Goal: Task Accomplishment & Management: Use online tool/utility

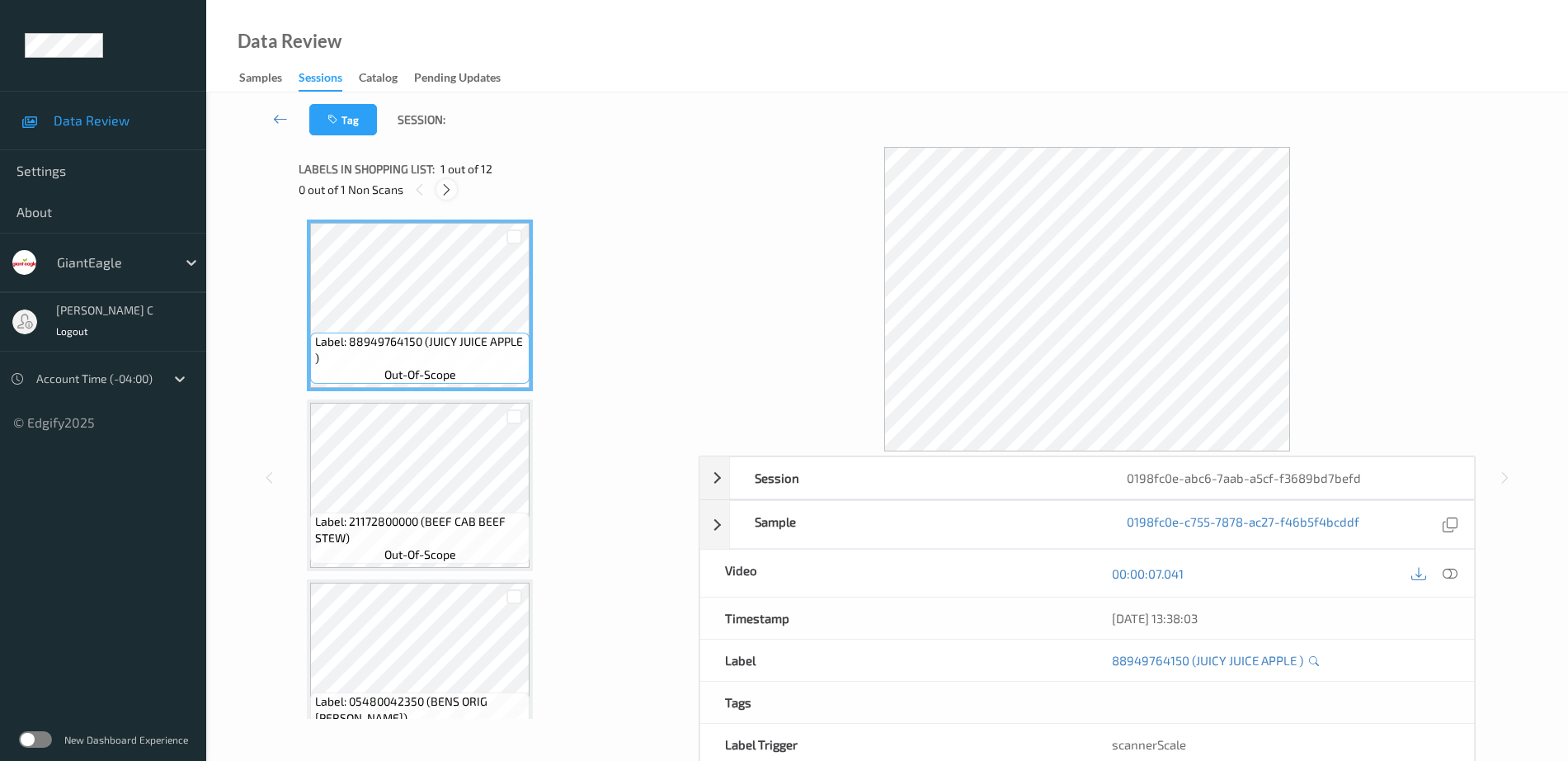
click at [445, 183] on icon at bounding box center [447, 190] width 14 height 15
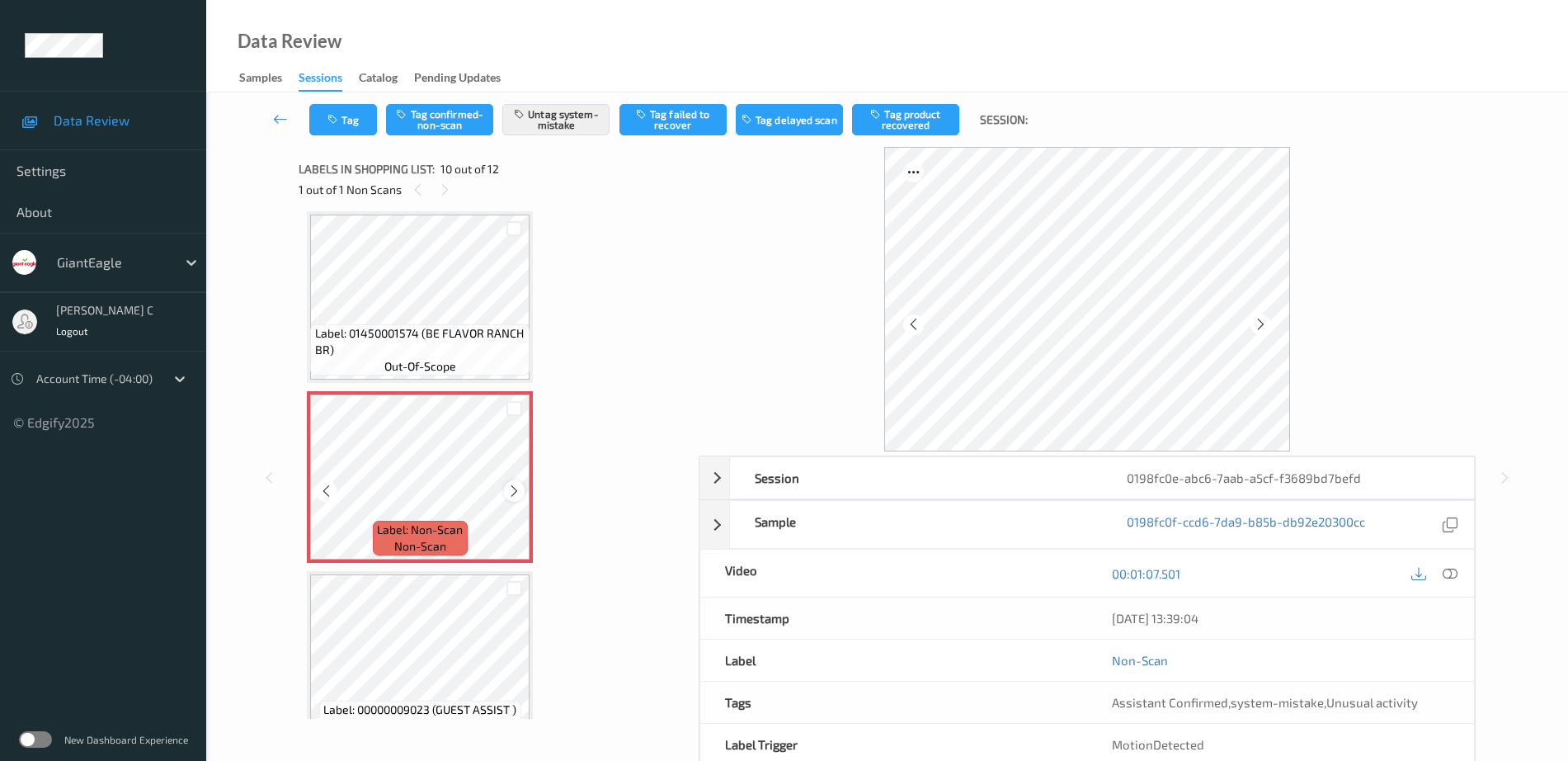
click at [517, 491] on icon at bounding box center [514, 491] width 14 height 15
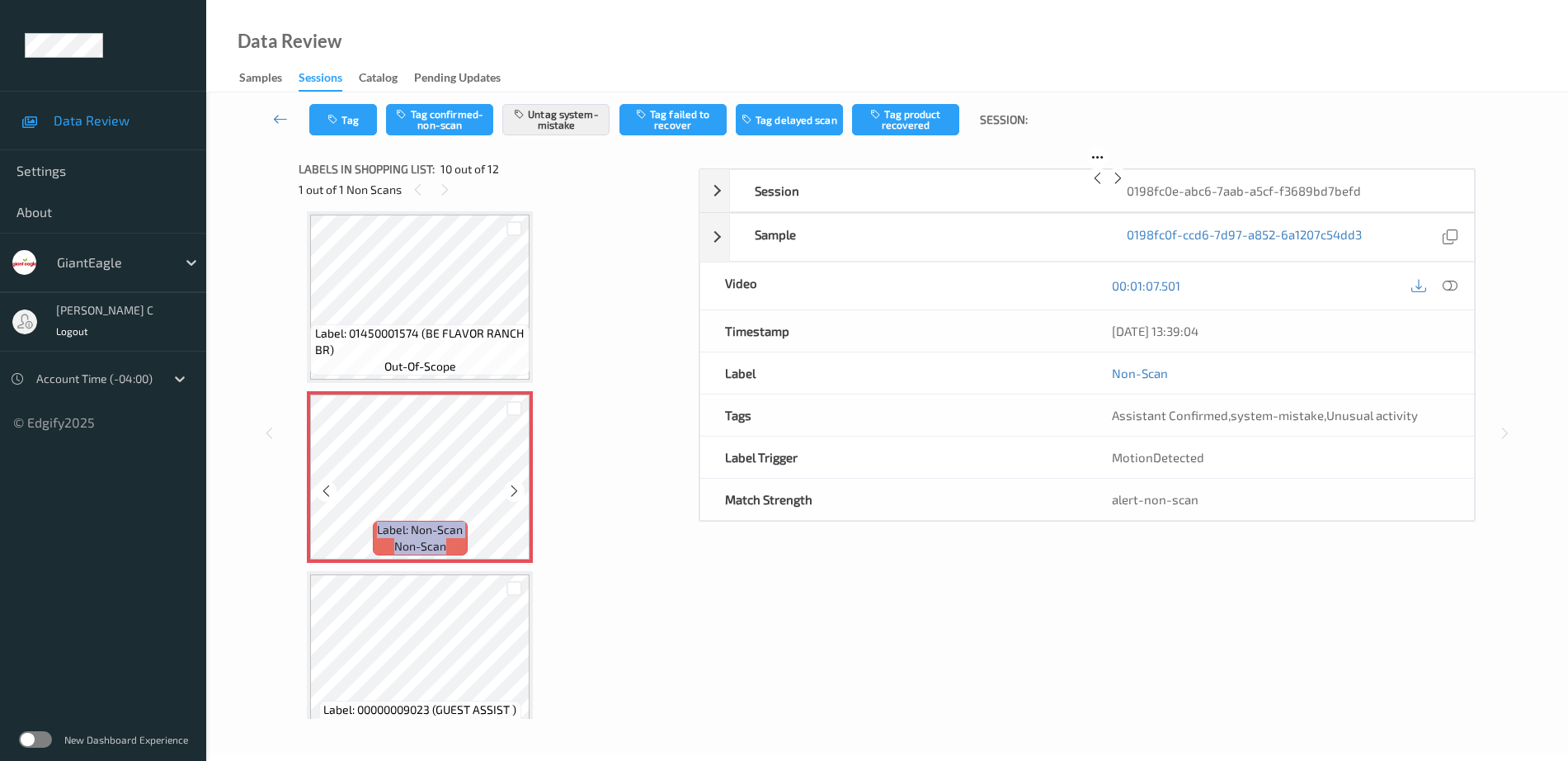
click at [517, 491] on icon at bounding box center [514, 491] width 14 height 15
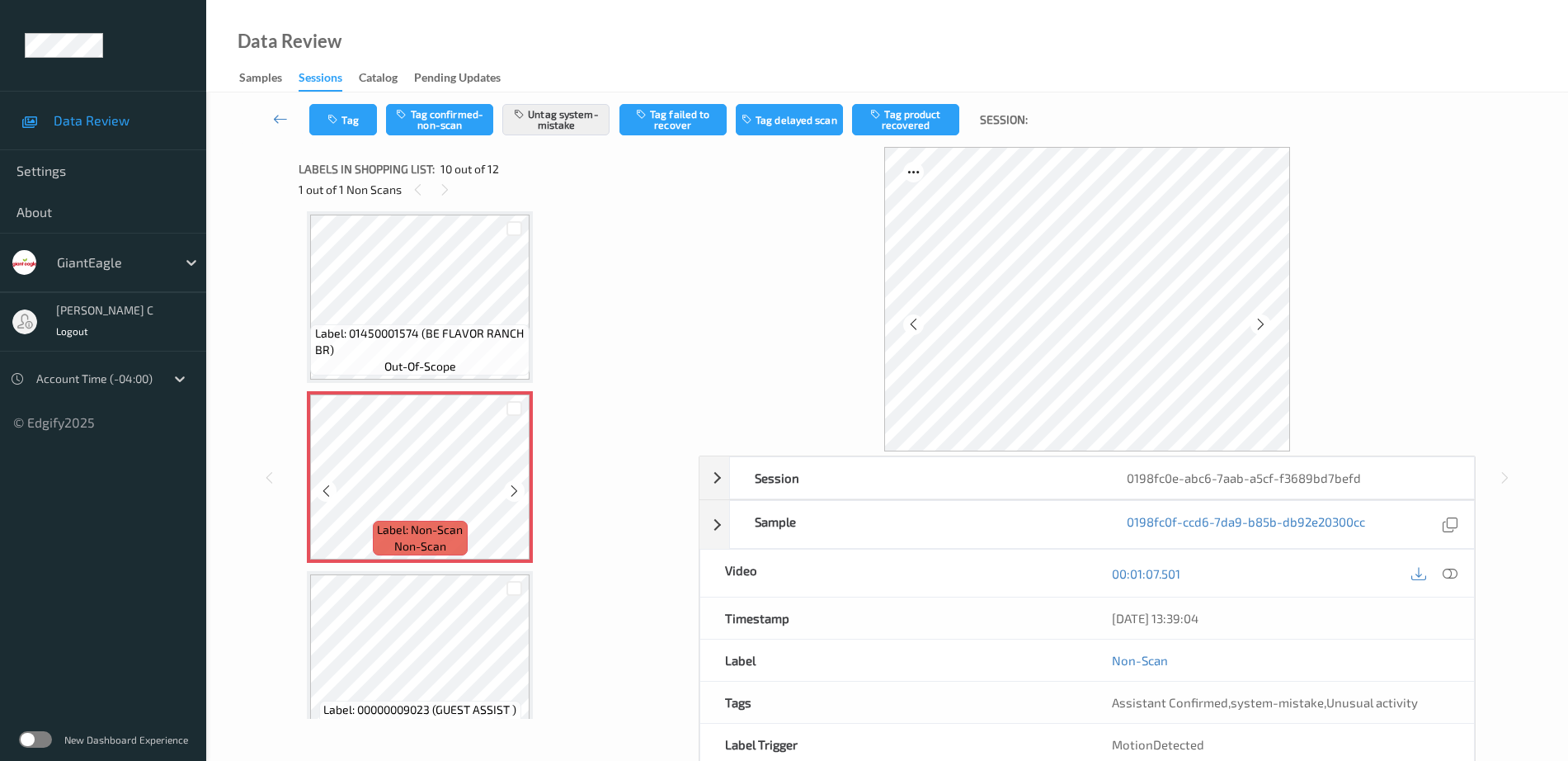
click at [517, 491] on icon at bounding box center [514, 491] width 14 height 15
click at [441, 348] on span "Label: 01450001574 (BE FLAVOR RANCH BR)" at bounding box center [421, 341] width 211 height 33
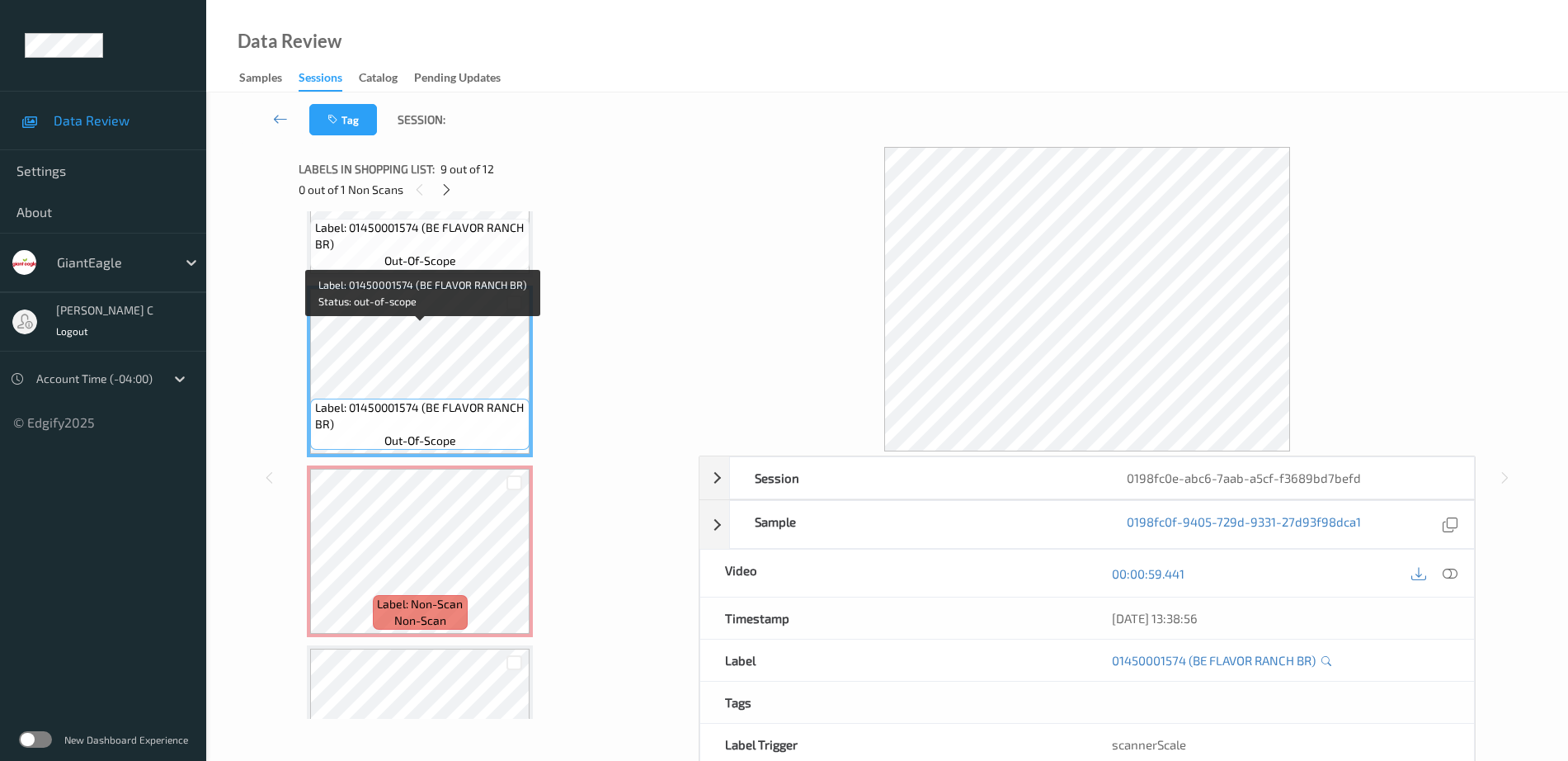
scroll to position [1343, 0]
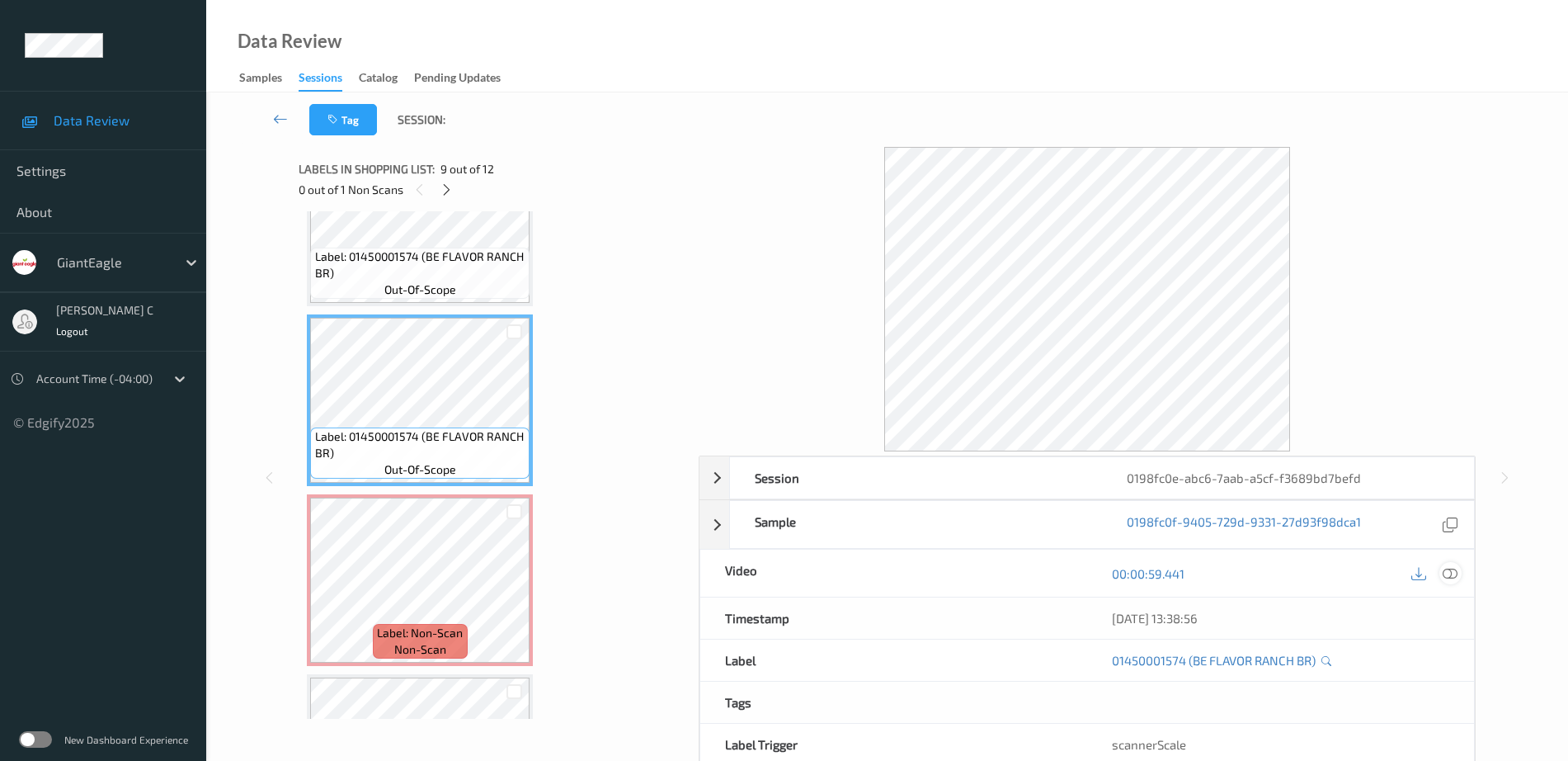
click at [1449, 572] on icon at bounding box center [1451, 574] width 15 height 15
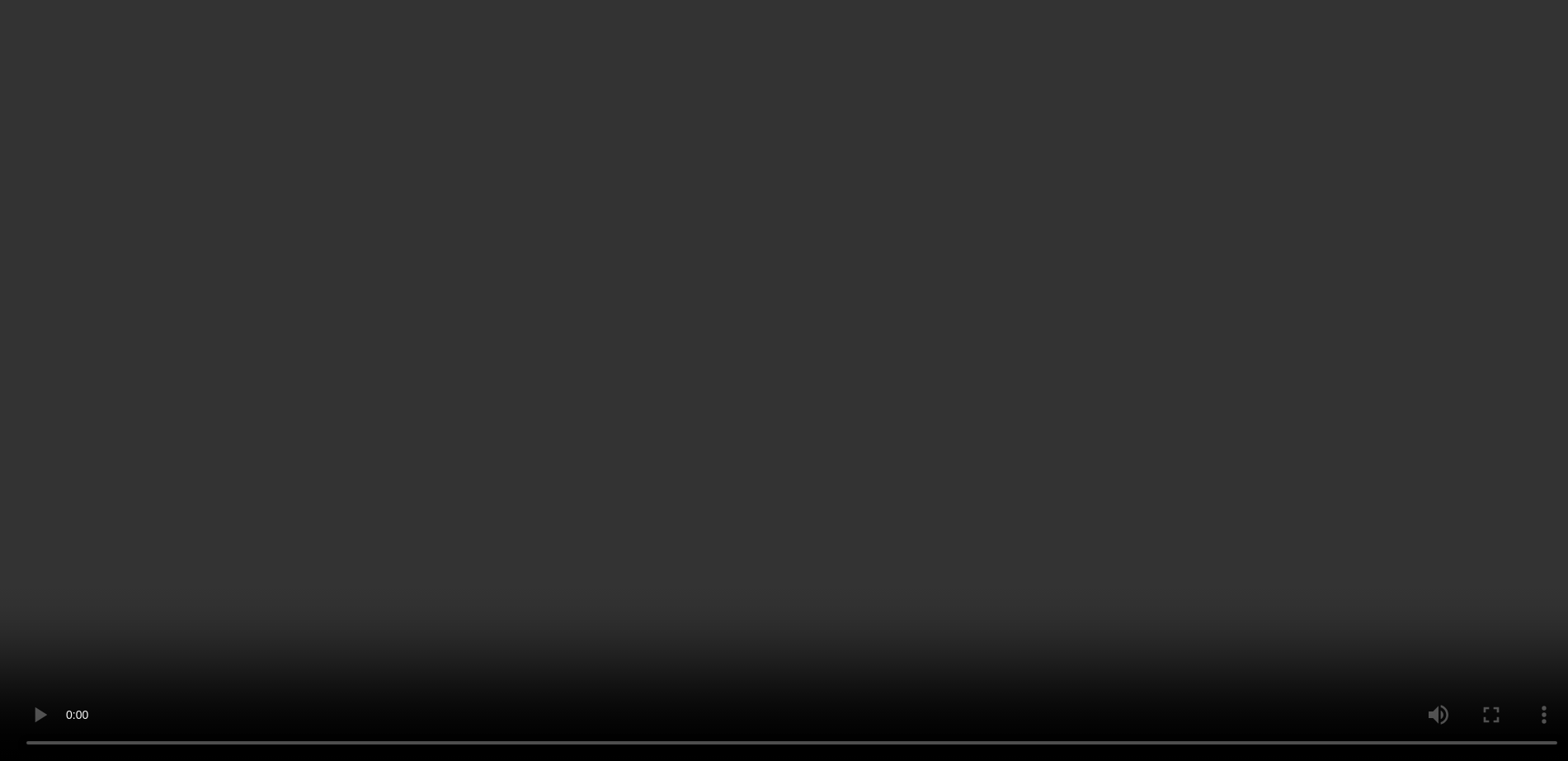
scroll to position [1550, 0]
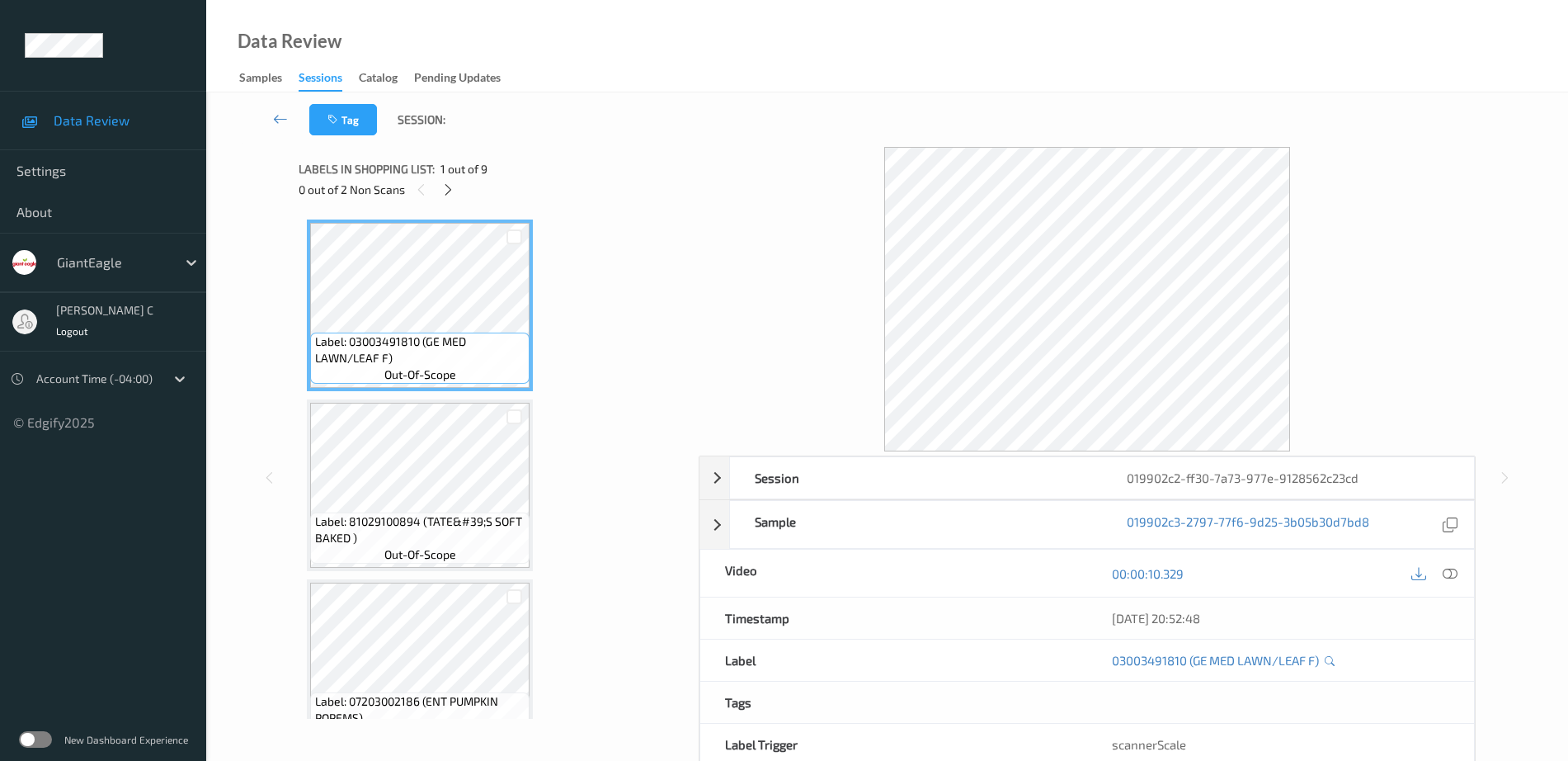
click at [465, 185] on div "0 out of 2 Non Scans" at bounding box center [492, 189] width 389 height 21
click at [454, 185] on icon at bounding box center [448, 190] width 14 height 15
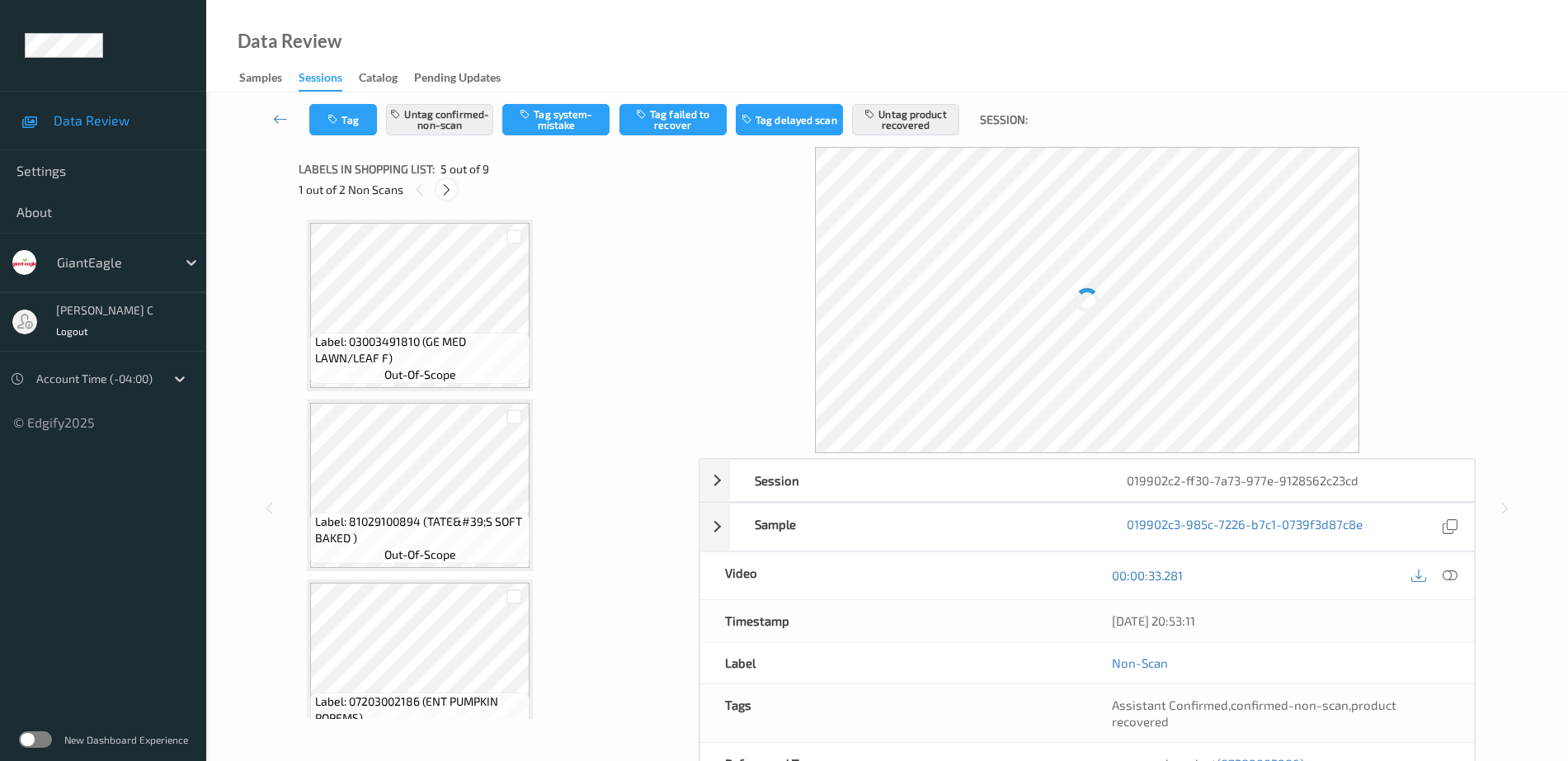
scroll to position [547, 0]
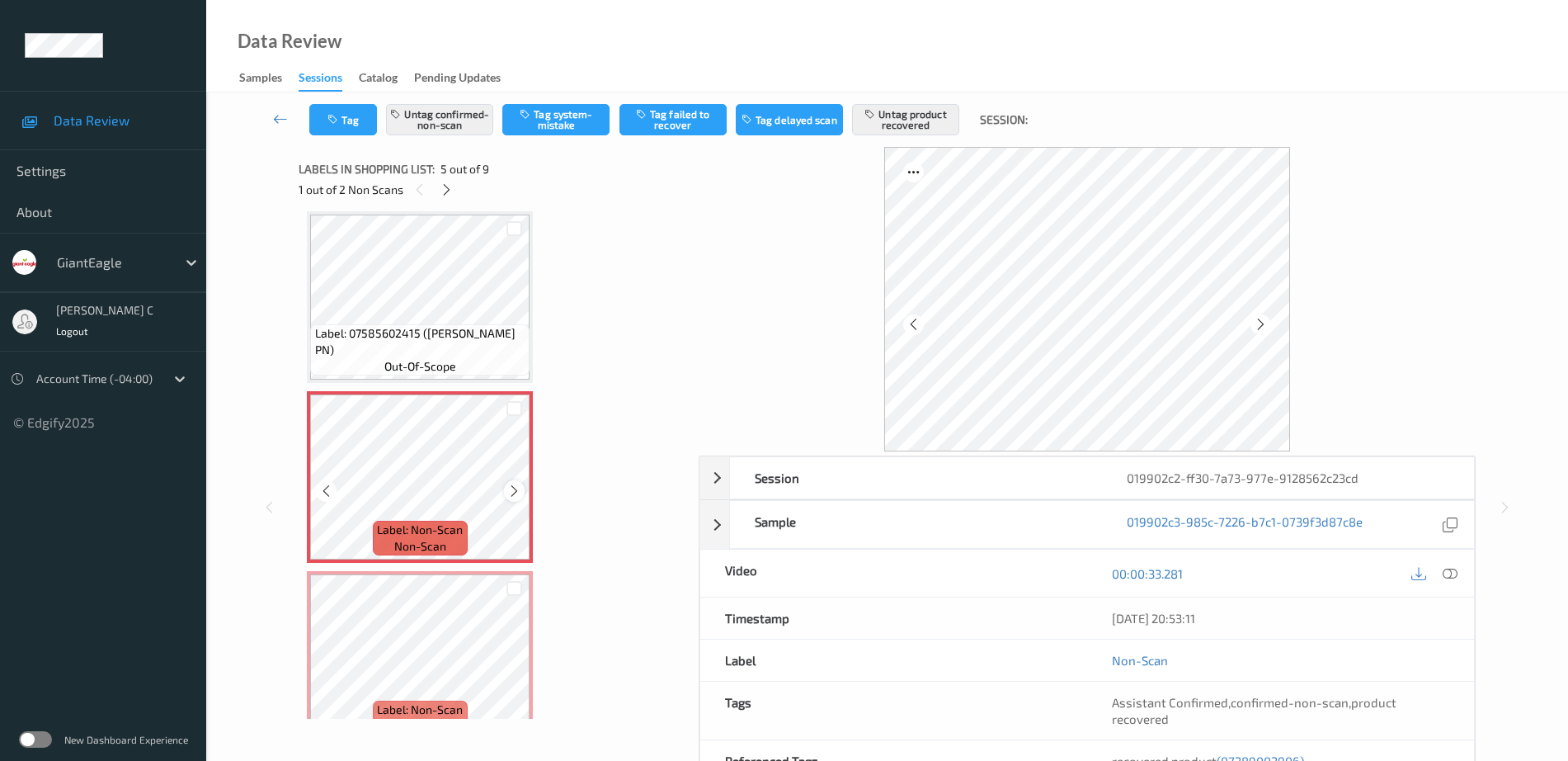
click at [518, 490] on icon at bounding box center [514, 491] width 14 height 15
click at [519, 490] on icon at bounding box center [514, 491] width 14 height 15
click at [520, 490] on icon at bounding box center [514, 491] width 14 height 15
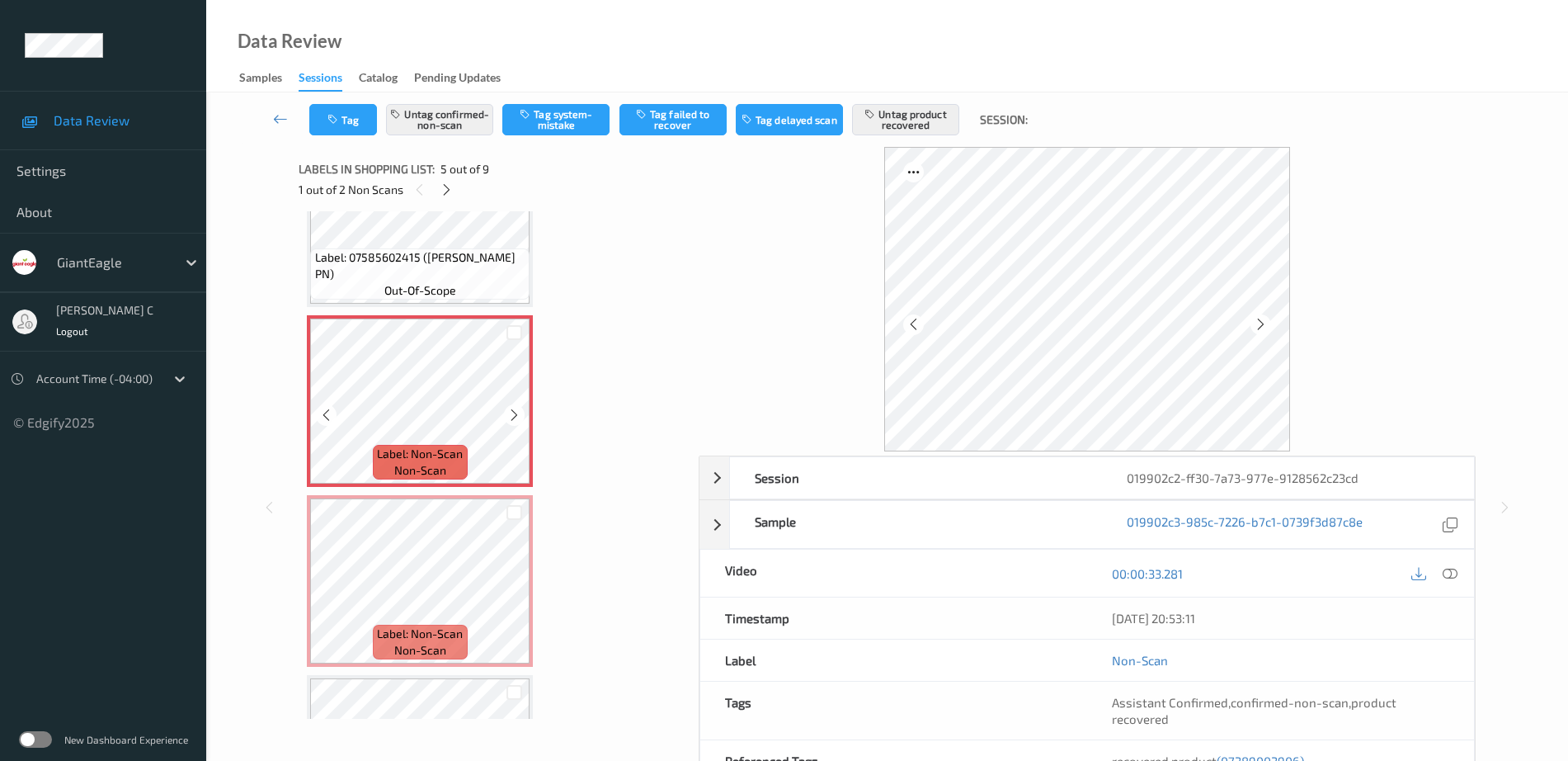
scroll to position [651, 0]
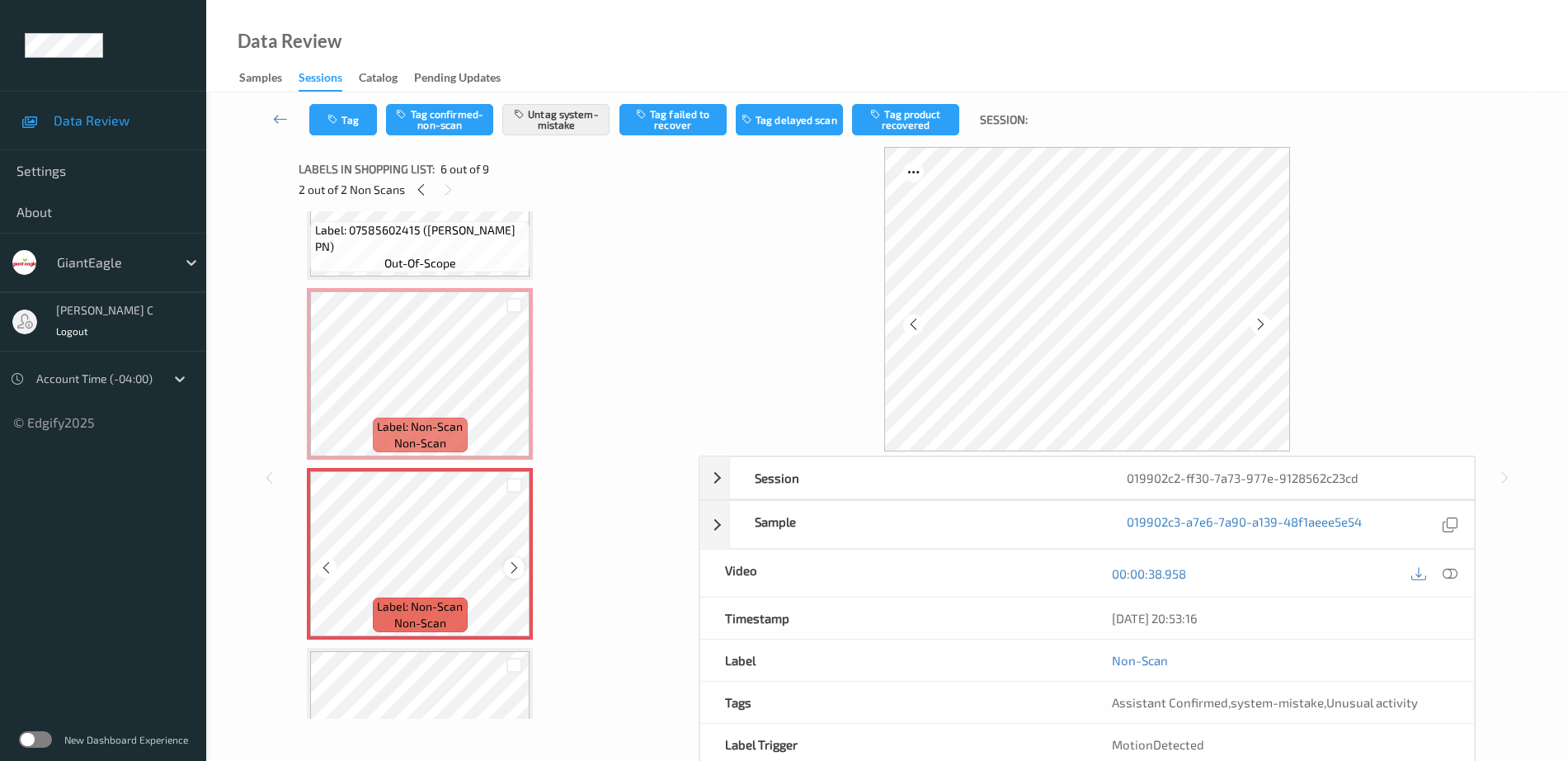
click at [515, 571] on icon at bounding box center [514, 568] width 14 height 15
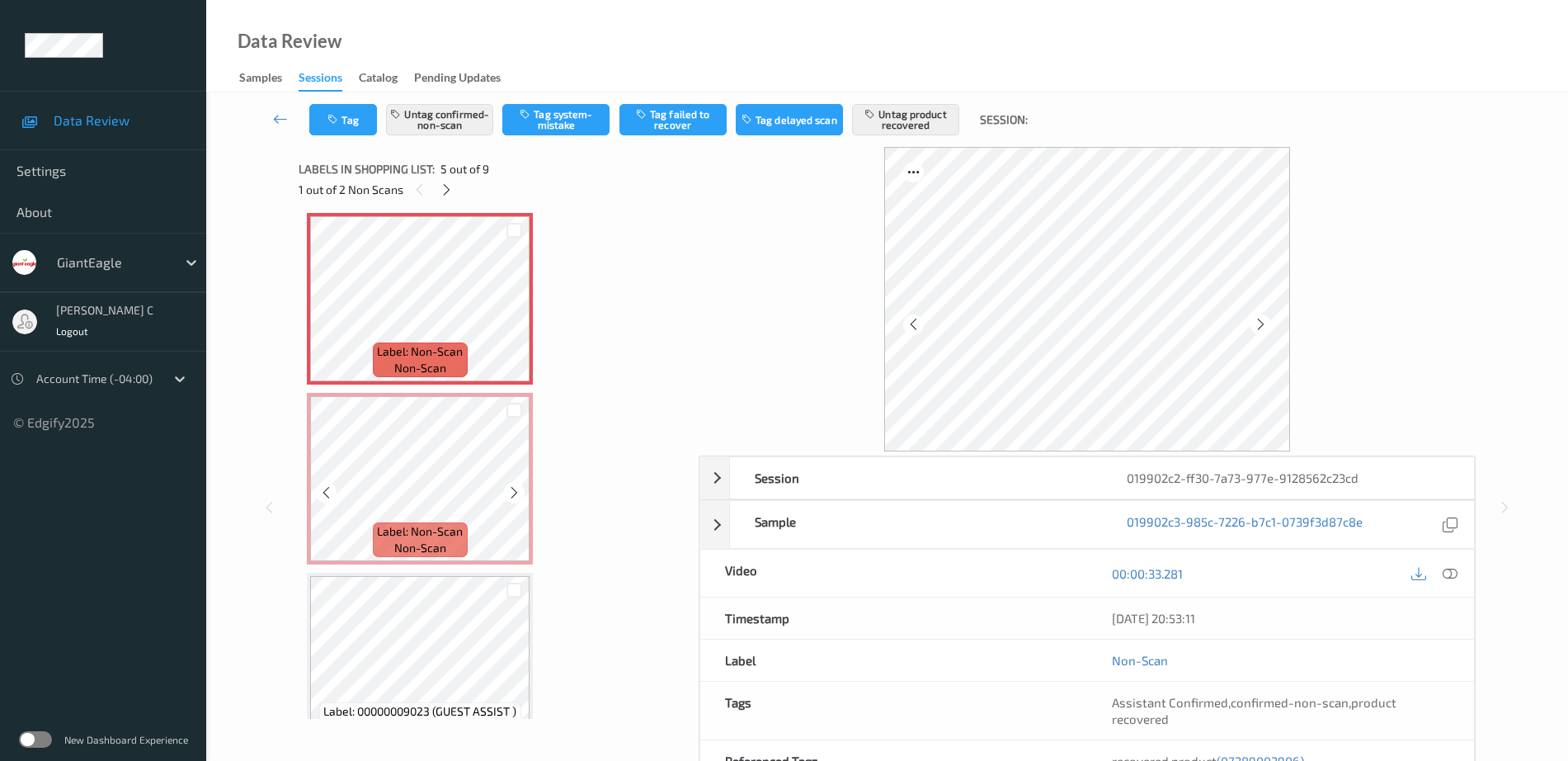
scroll to position [754, 0]
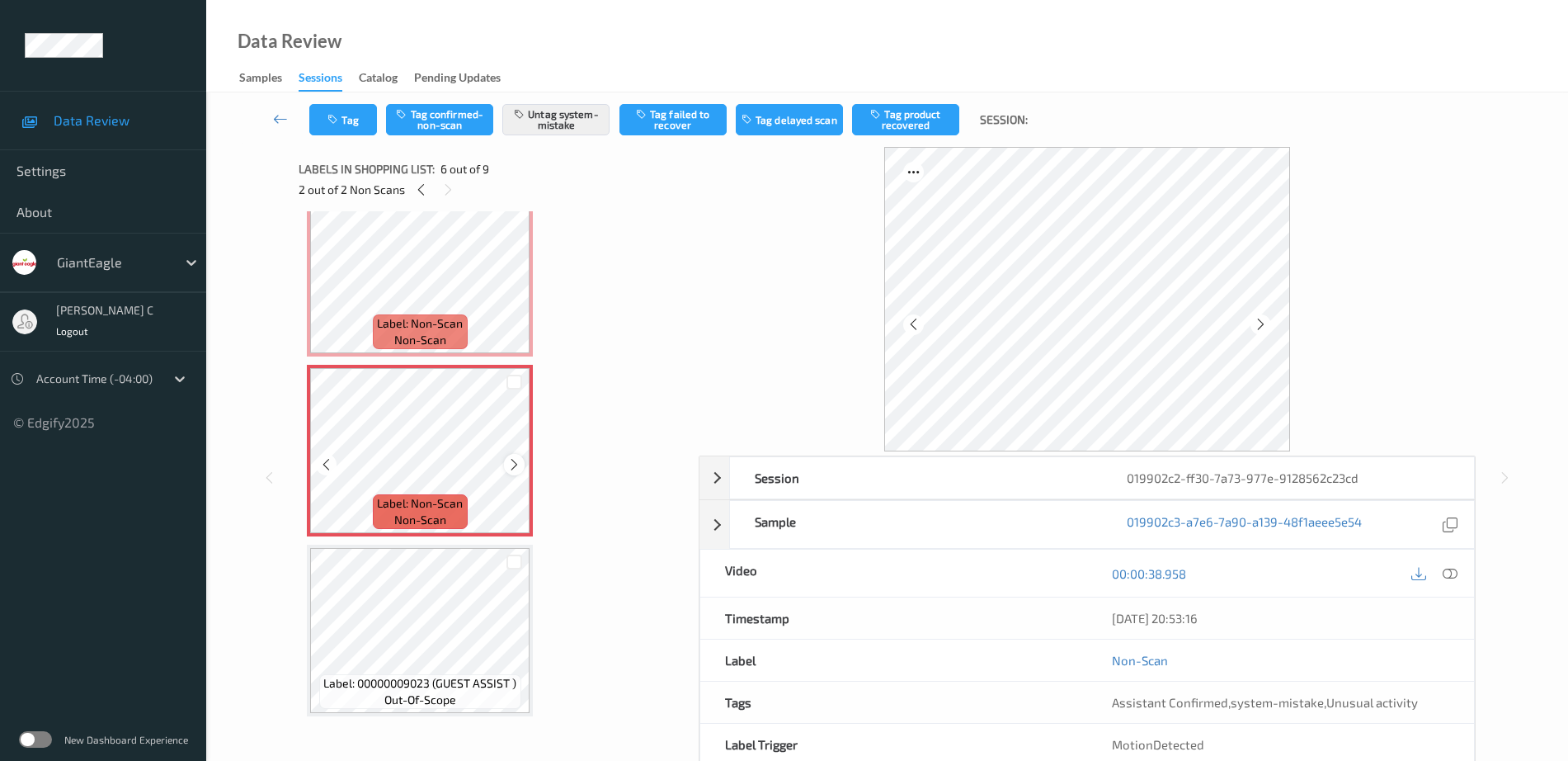
click at [510, 464] on icon at bounding box center [514, 465] width 14 height 15
click at [508, 462] on icon at bounding box center [514, 465] width 14 height 15
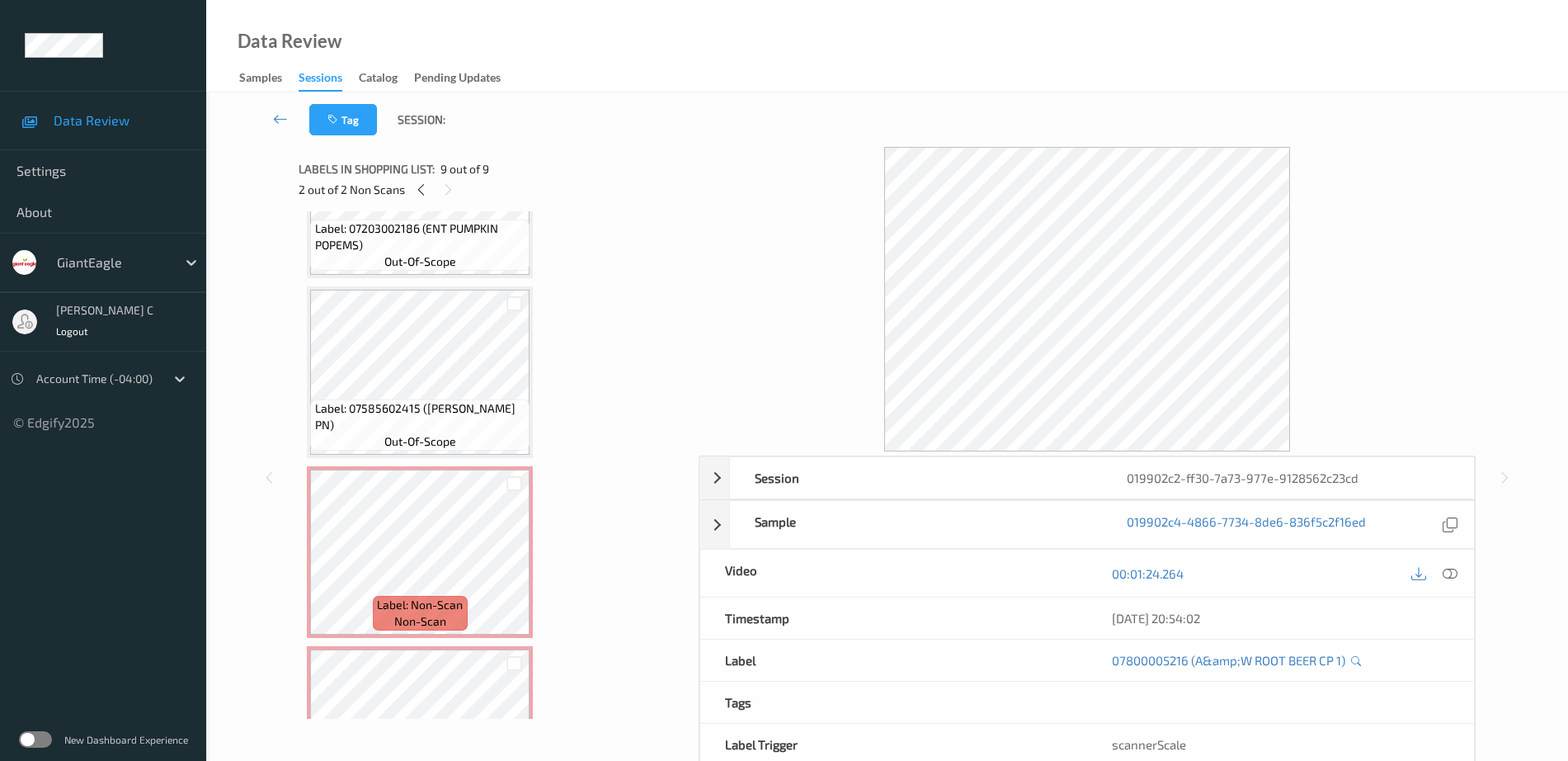
scroll to position [397, 0]
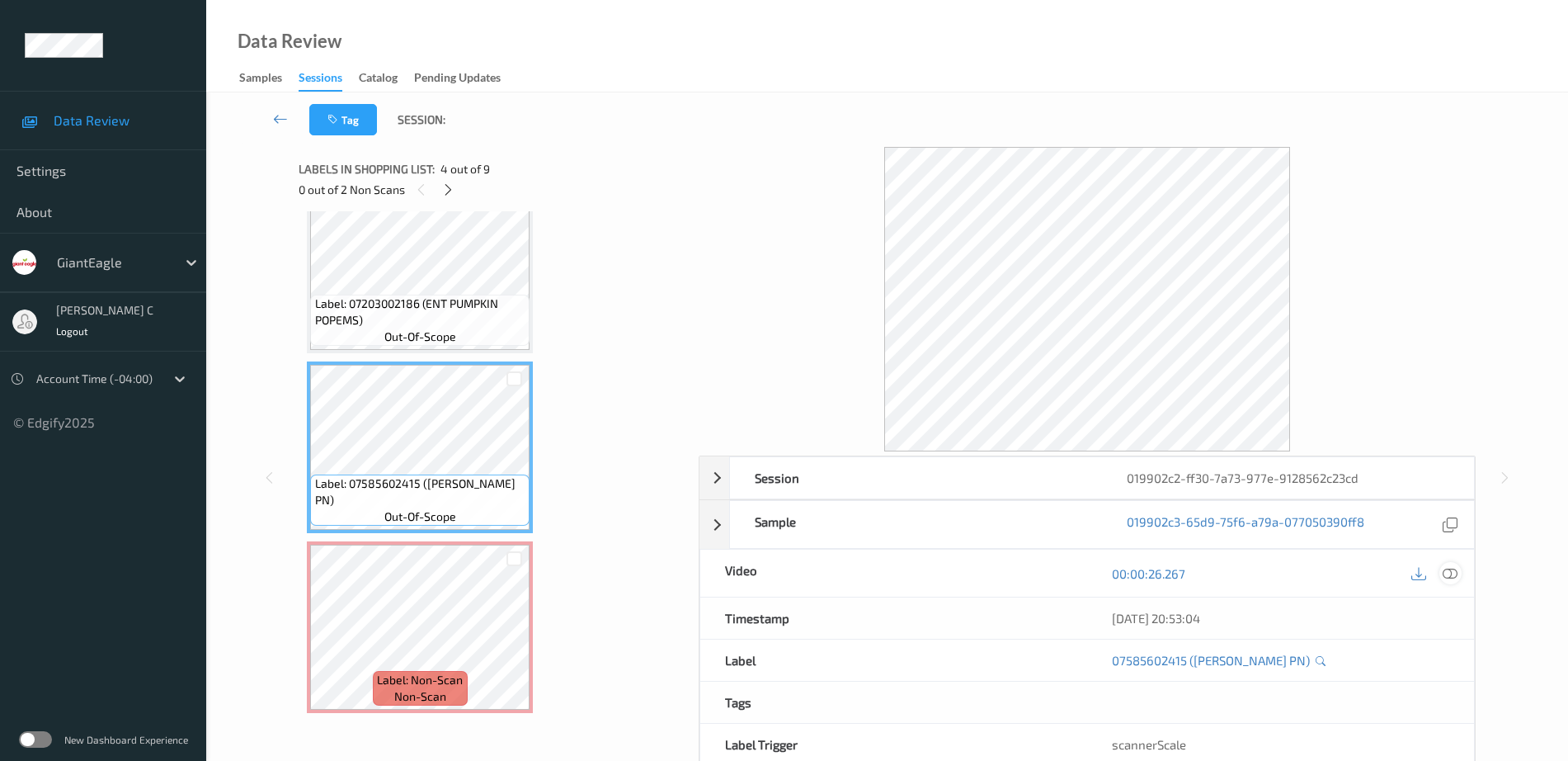
click at [1455, 567] on icon at bounding box center [1451, 574] width 15 height 15
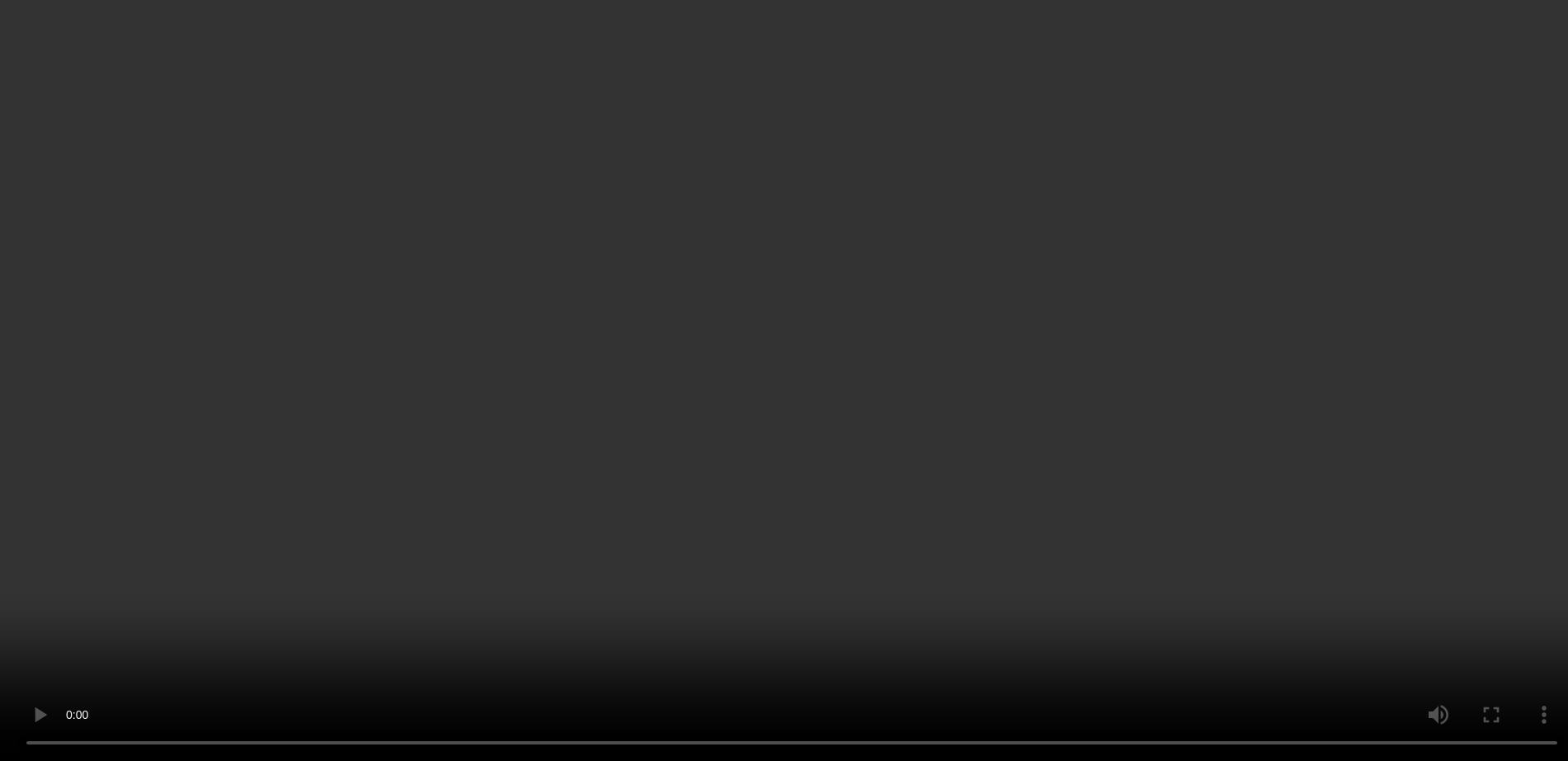
scroll to position [810, 0]
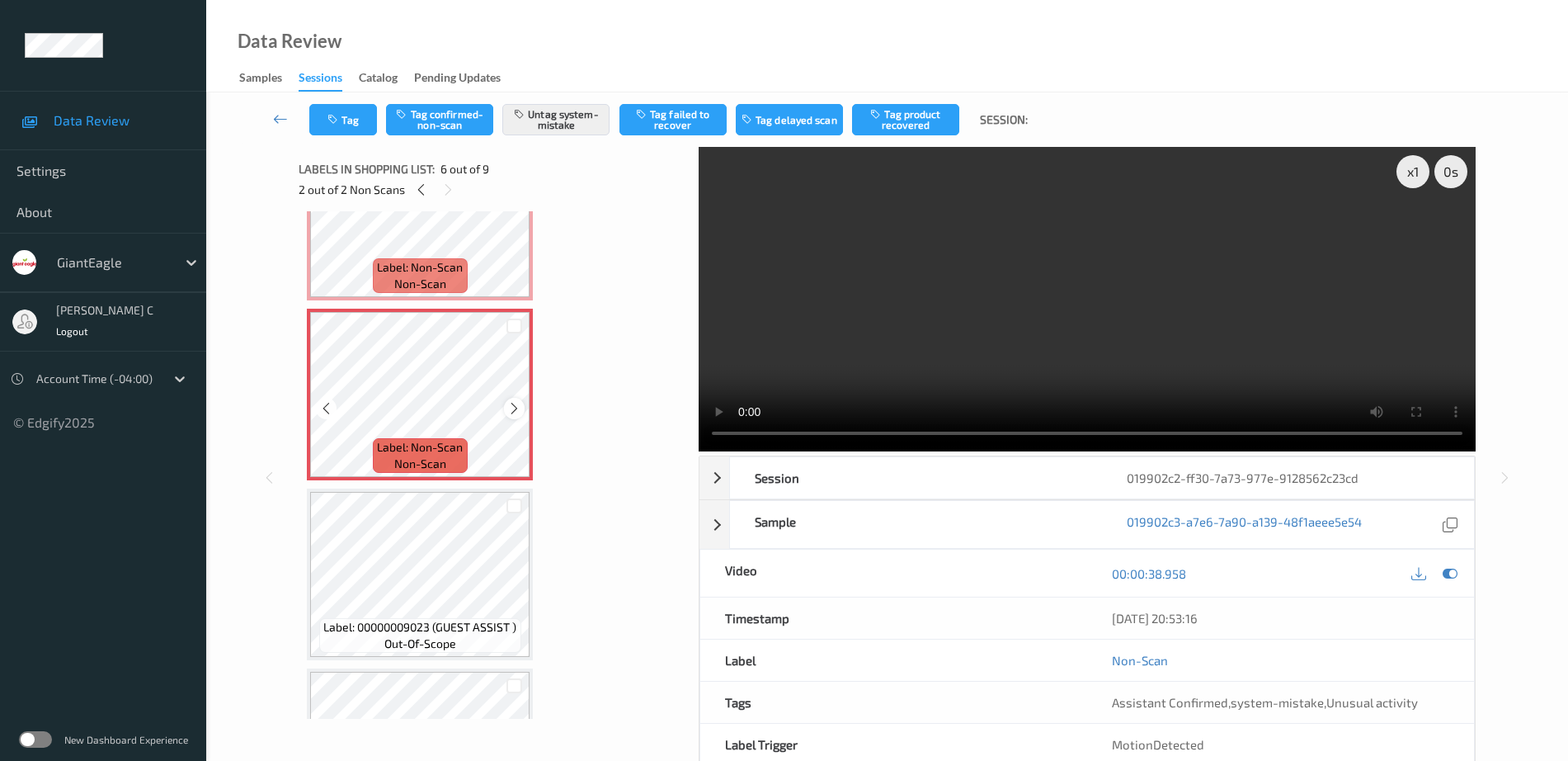
click at [516, 409] on icon at bounding box center [514, 409] width 14 height 15
click at [516, 409] on icon at bounding box center [514, 409] width 14 height 15
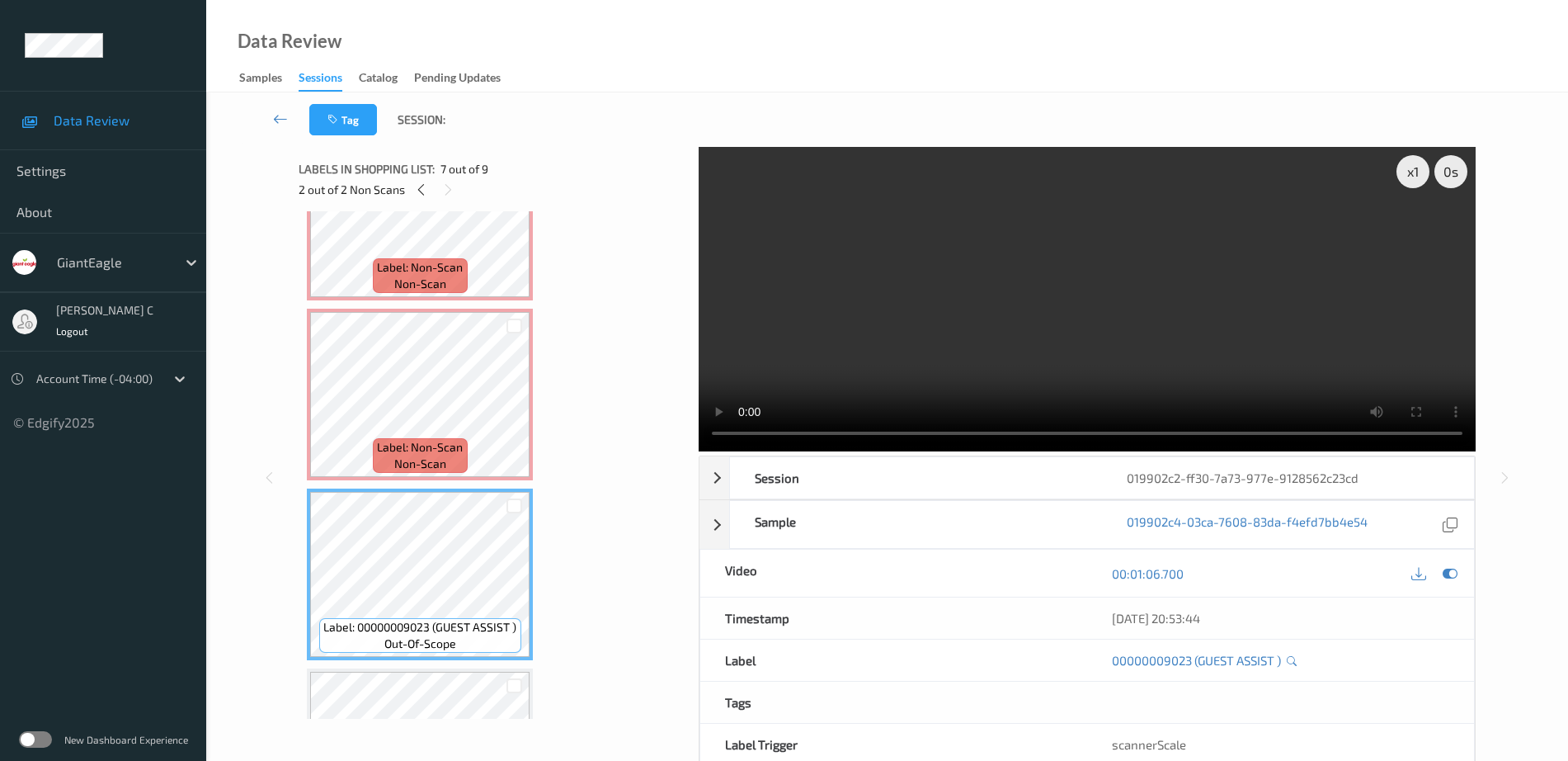
scroll to position [913, 0]
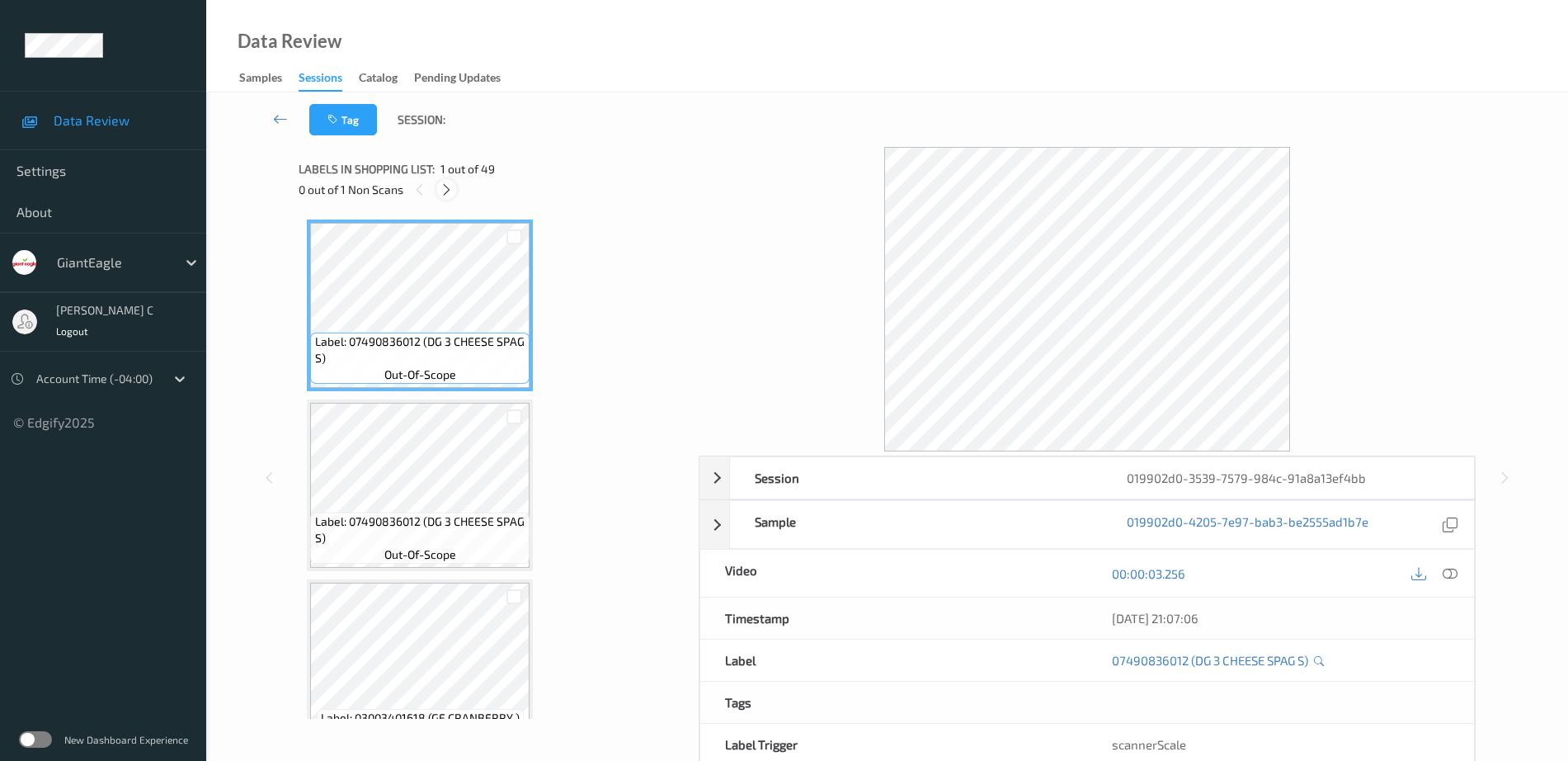
click at [443, 188] on icon at bounding box center [447, 190] width 14 height 15
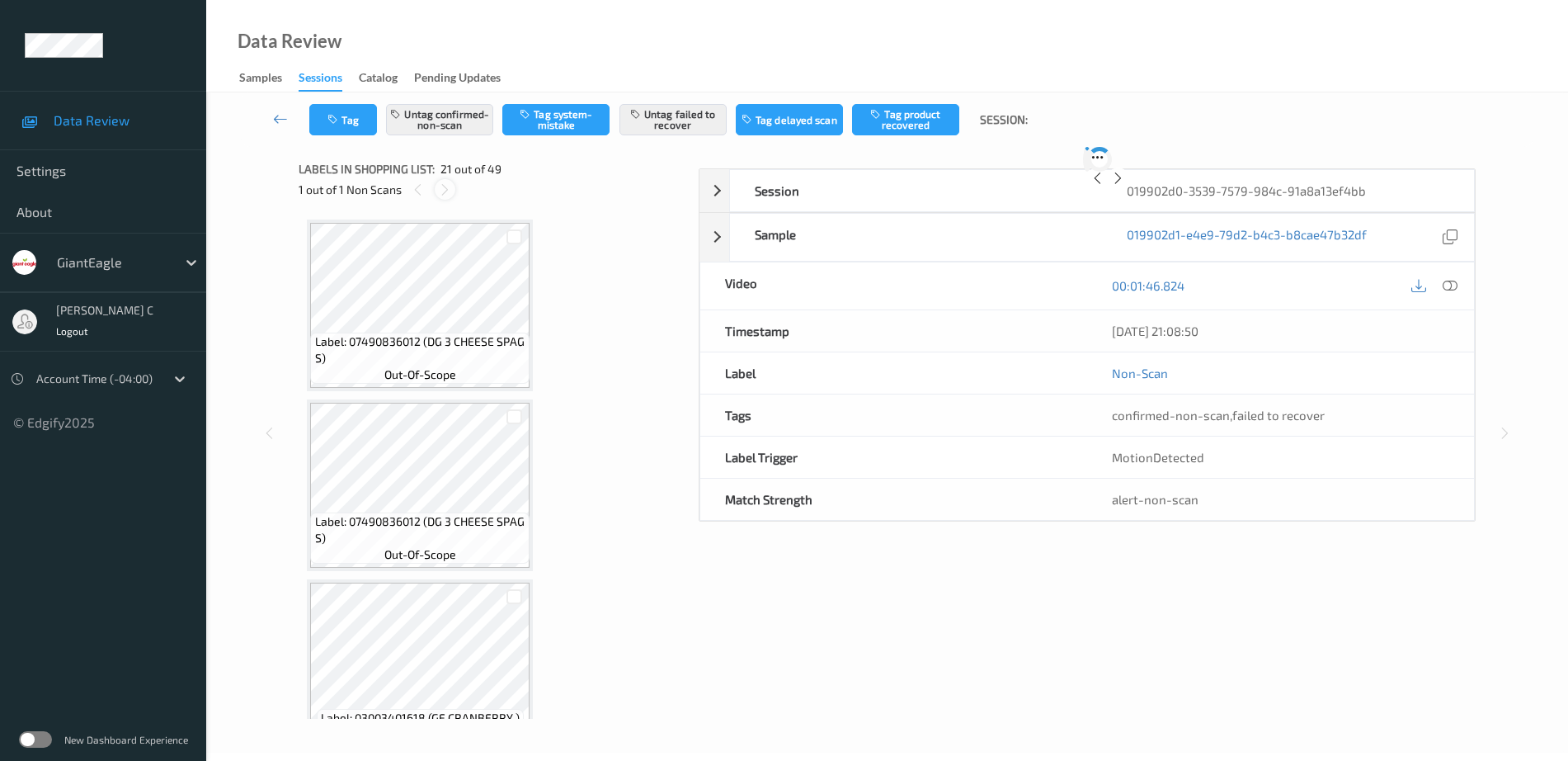
scroll to position [3425, 0]
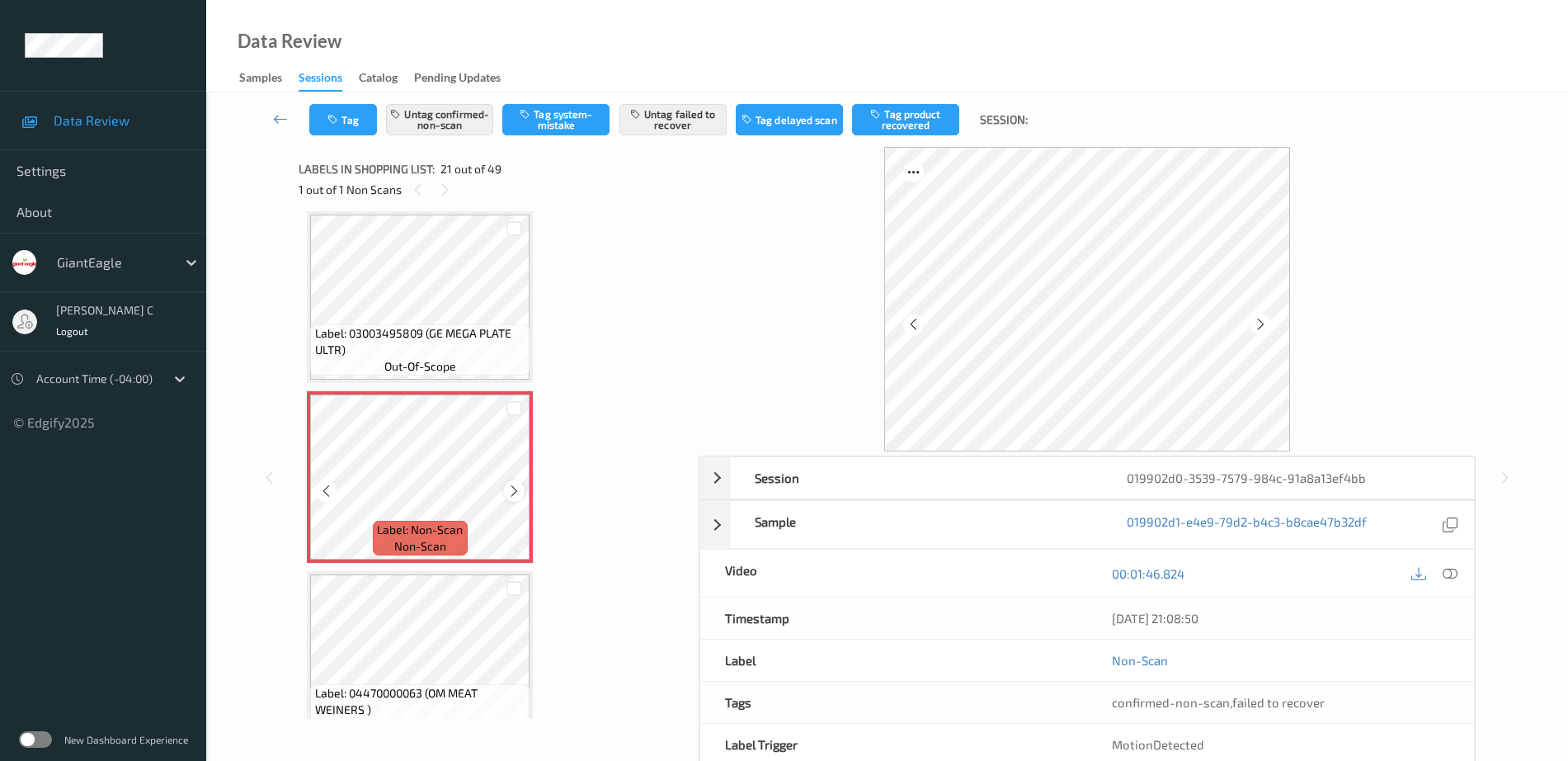
click at [517, 486] on icon at bounding box center [514, 491] width 14 height 15
click at [448, 333] on span "Label: 03003495809 (GE MEGA PLATE ULTR)" at bounding box center [421, 341] width 211 height 33
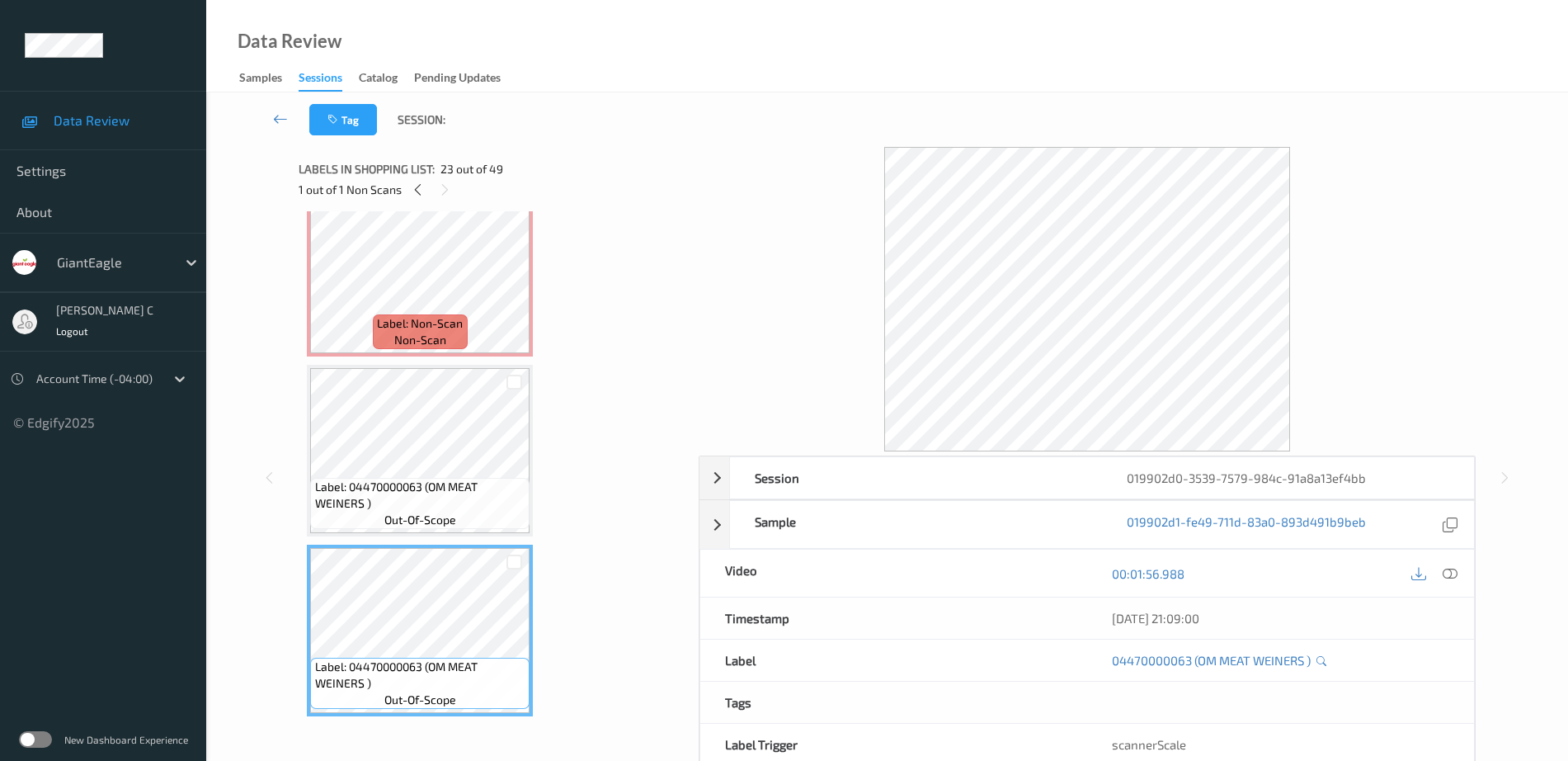
scroll to position [3219, 0]
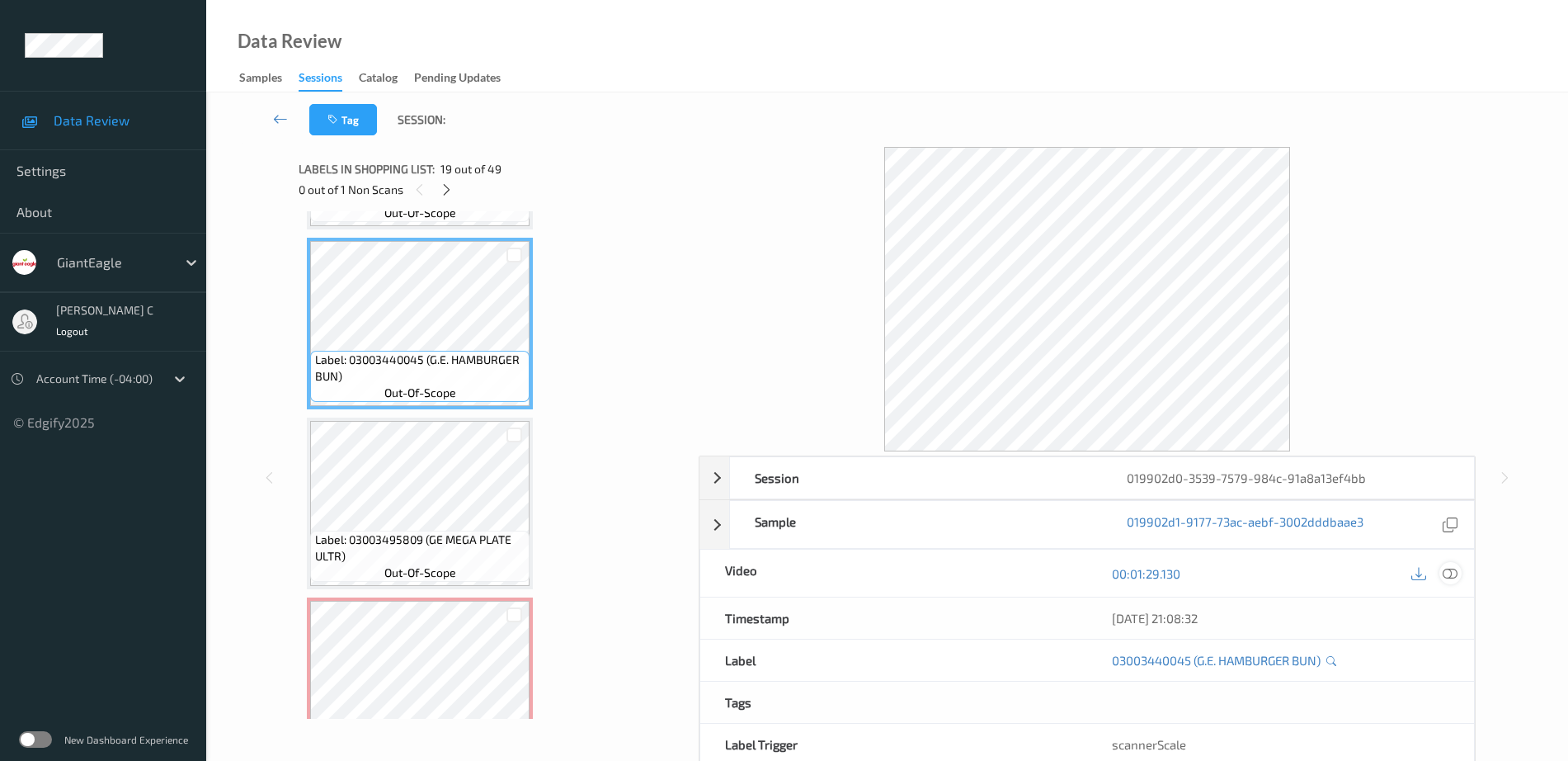
click at [1453, 573] on icon at bounding box center [1451, 574] width 15 height 15
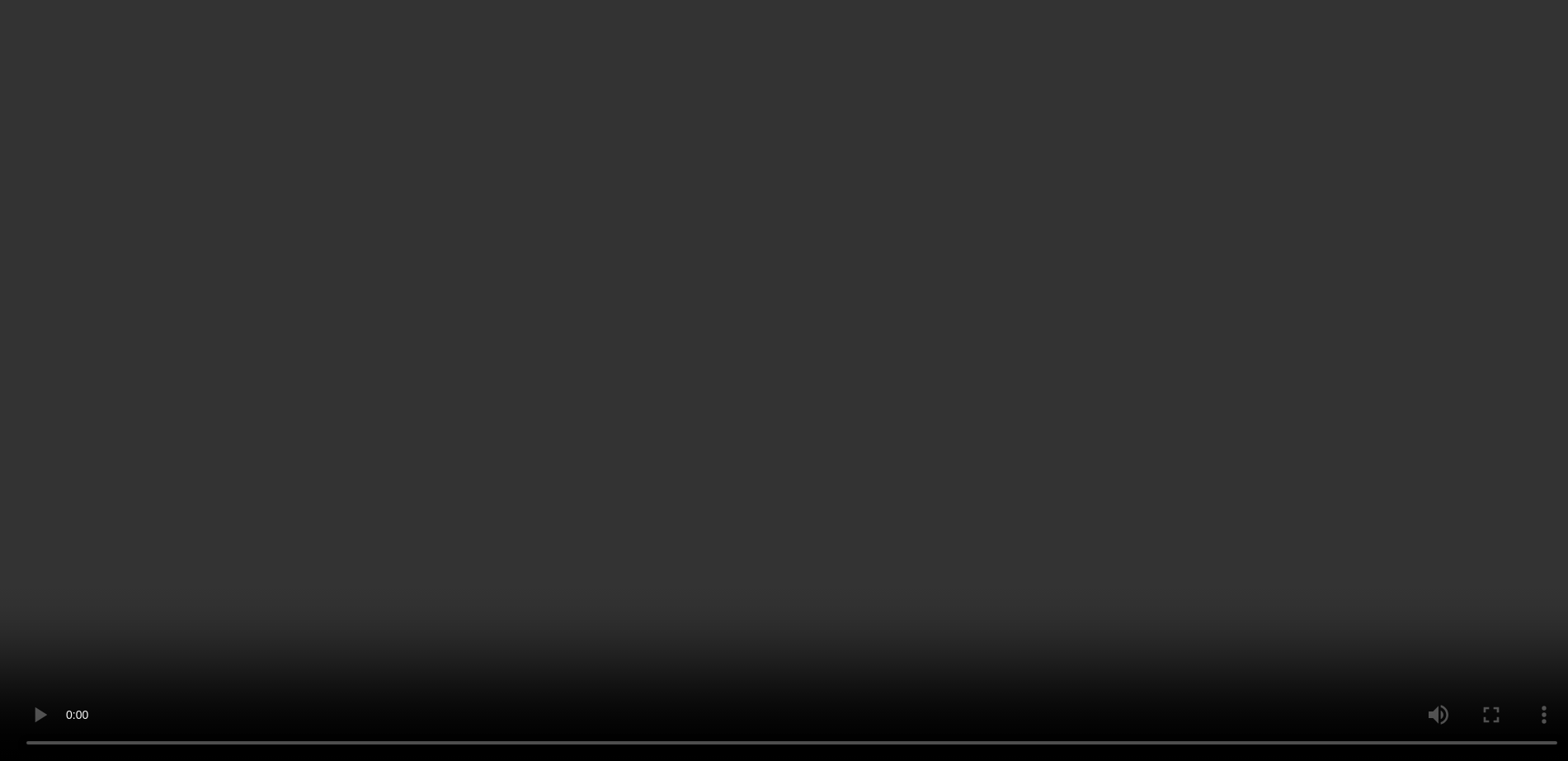
scroll to position [3734, 0]
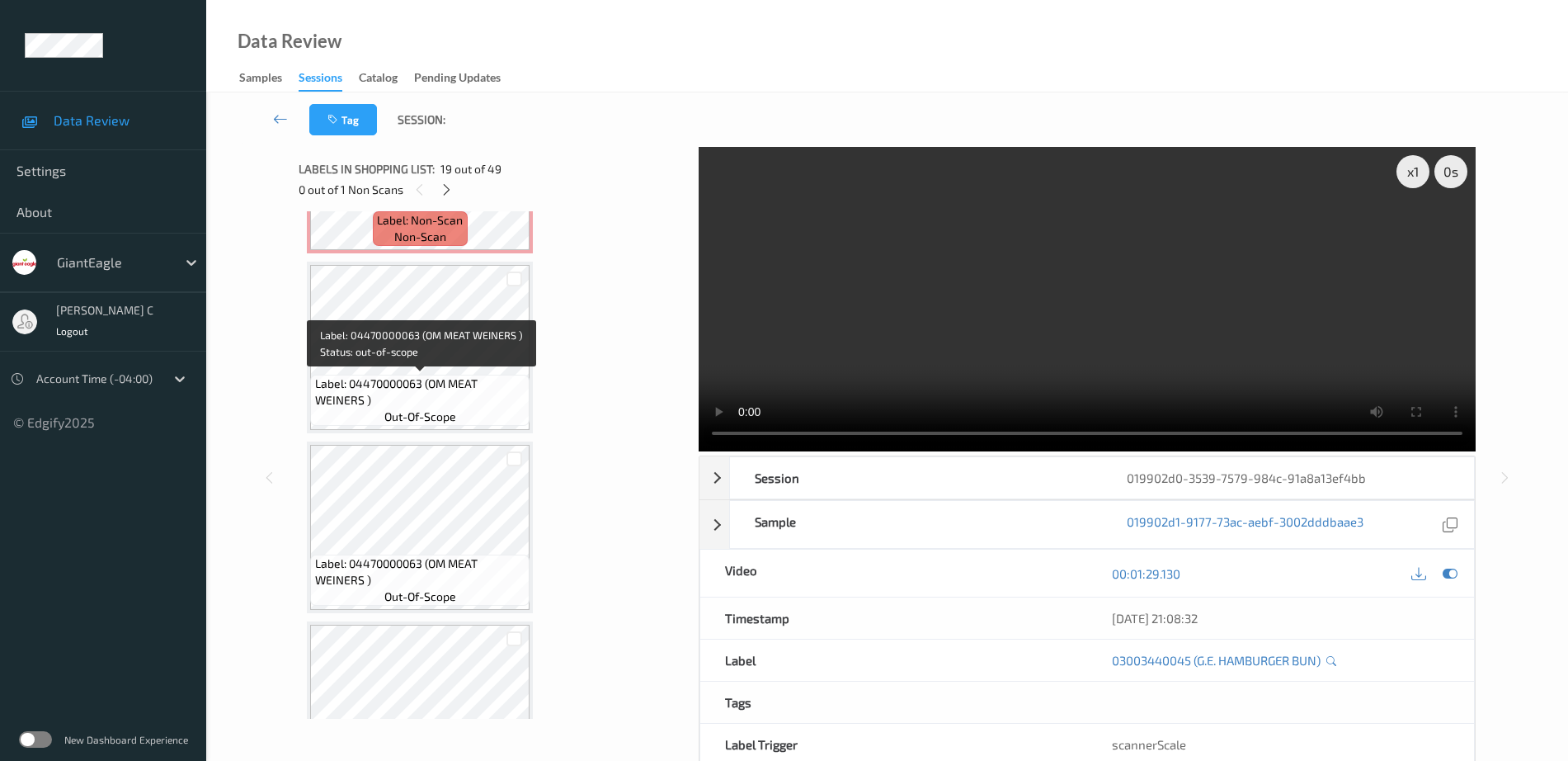
click at [430, 383] on span "Label: 04470000063 (OM MEAT WEINERS )" at bounding box center [421, 391] width 211 height 33
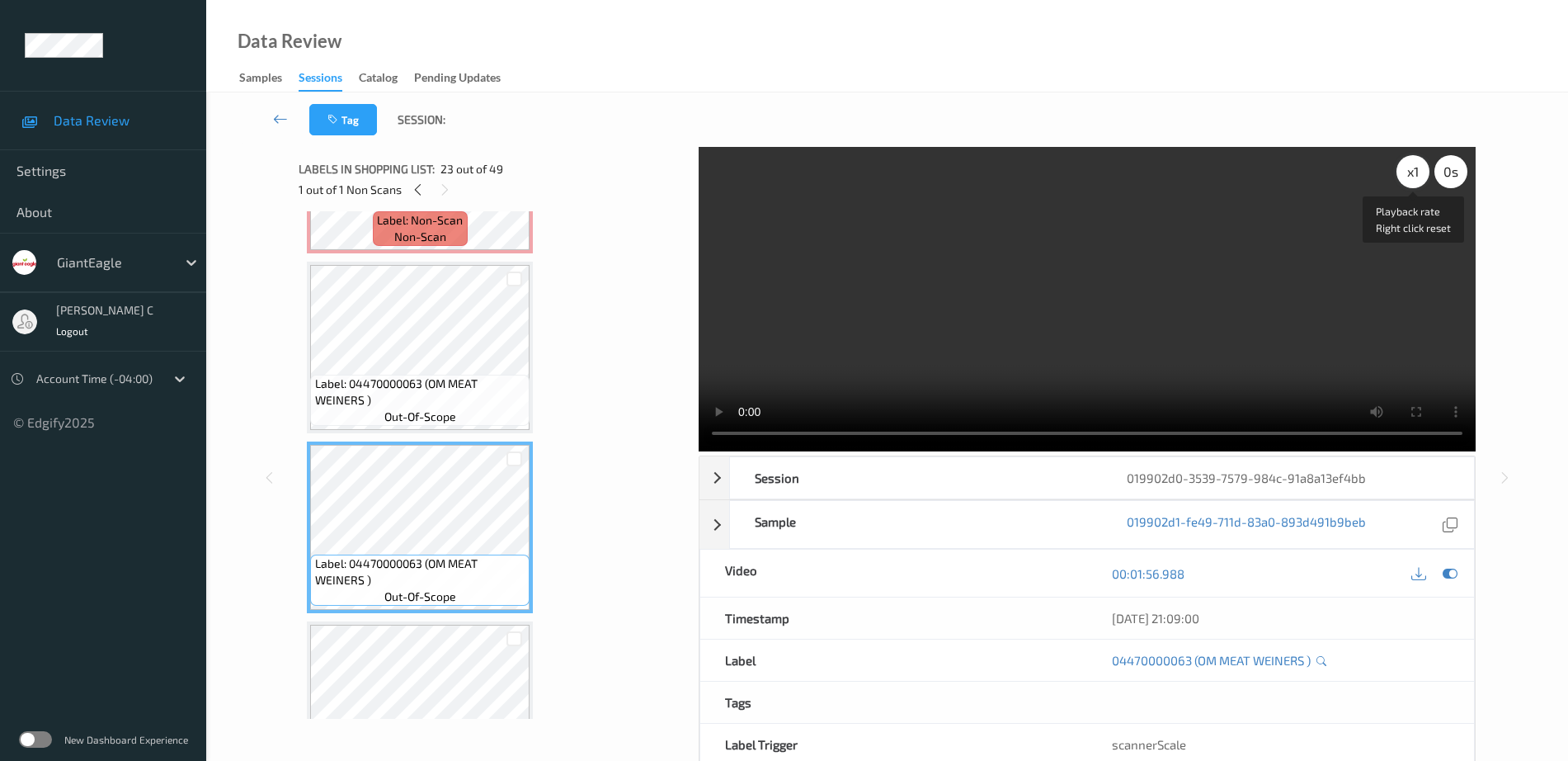
click at [1415, 175] on div "x 1" at bounding box center [1413, 171] width 33 height 33
click at [1414, 175] on div "x 2" at bounding box center [1413, 171] width 33 height 33
click at [1408, 171] on div "x 4" at bounding box center [1413, 171] width 33 height 33
click at [1408, 171] on div "x 8" at bounding box center [1413, 171] width 33 height 33
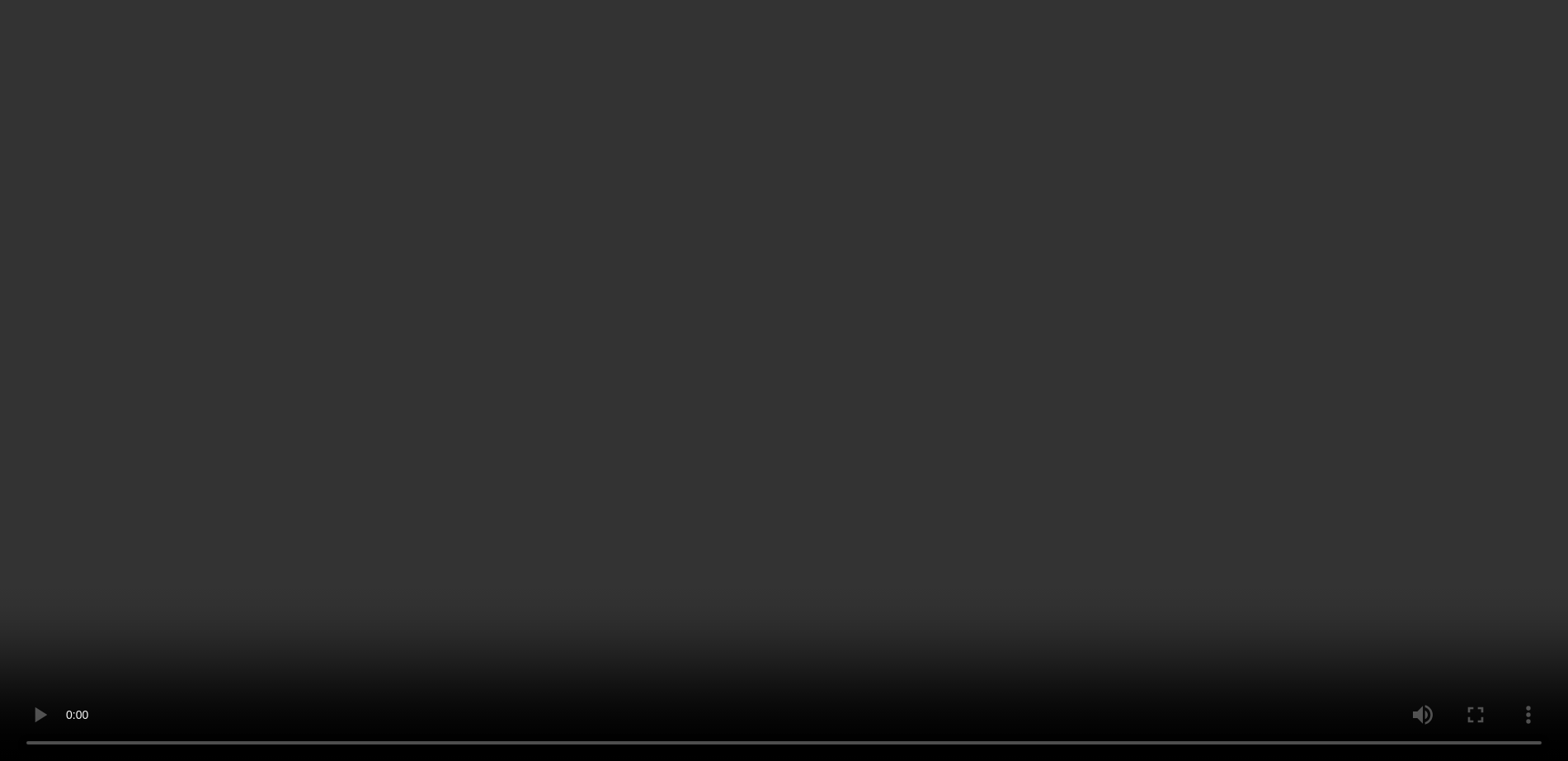
scroll to position [3528, 0]
